Goal: Task Accomplishment & Management: Manage account settings

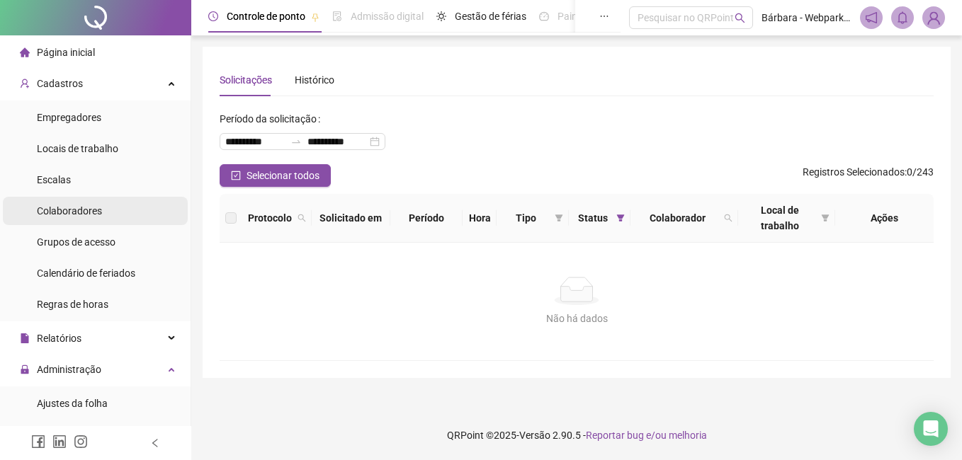
scroll to position [213, 0]
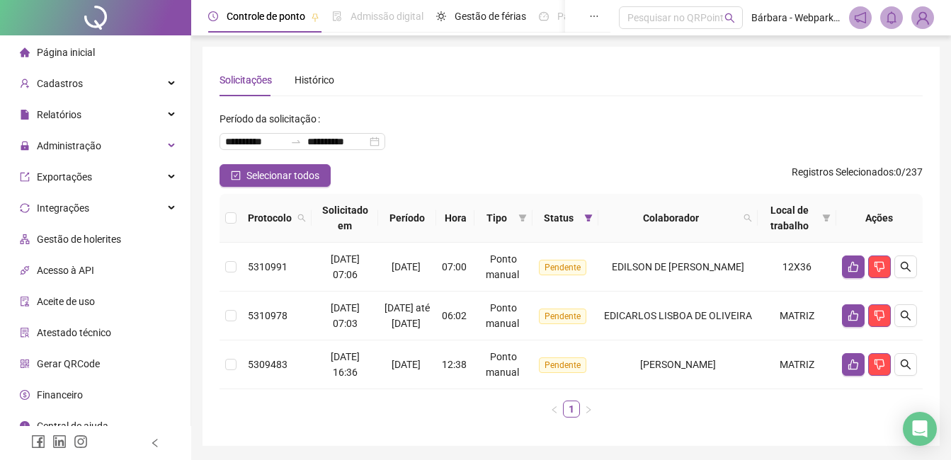
click at [837, 125] on div "**********" at bounding box center [571, 136] width 703 height 57
click at [857, 259] on button "button" at bounding box center [853, 267] width 23 height 23
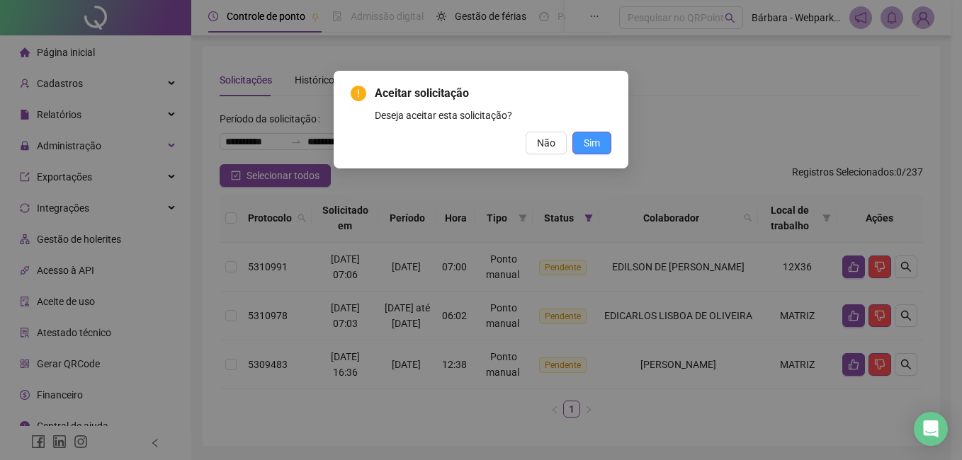
click at [595, 140] on span "Sim" at bounding box center [592, 143] width 16 height 16
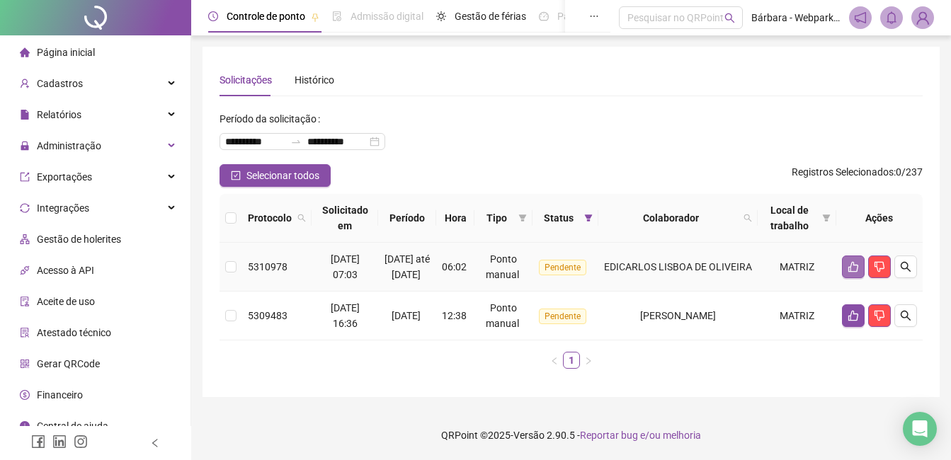
click at [859, 267] on button "button" at bounding box center [853, 267] width 23 height 23
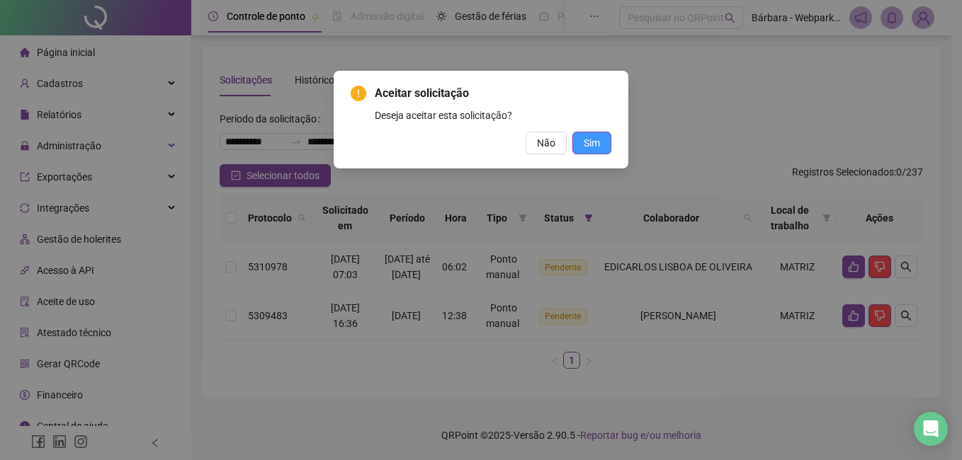
click at [597, 142] on span "Sim" at bounding box center [592, 143] width 16 height 16
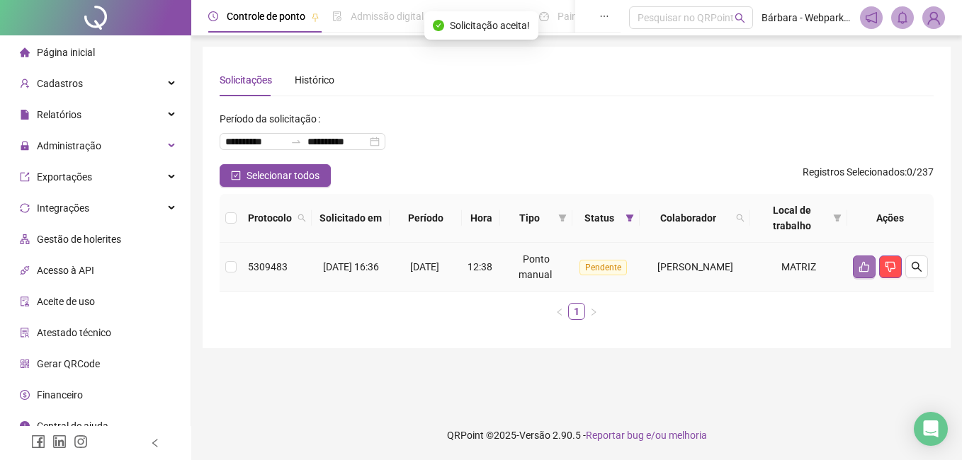
click at [860, 268] on icon "like" at bounding box center [864, 267] width 10 height 11
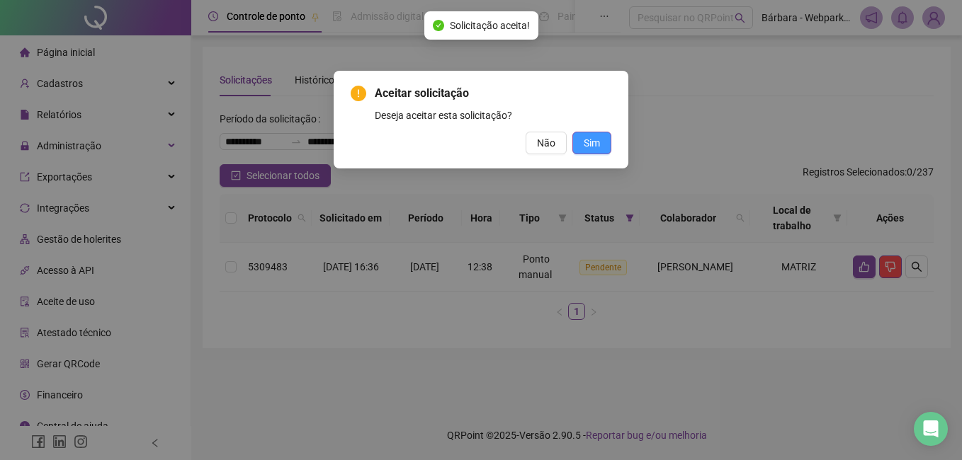
click at [586, 132] on button "Sim" at bounding box center [591, 143] width 39 height 23
